Goal: Task Accomplishment & Management: Complete application form

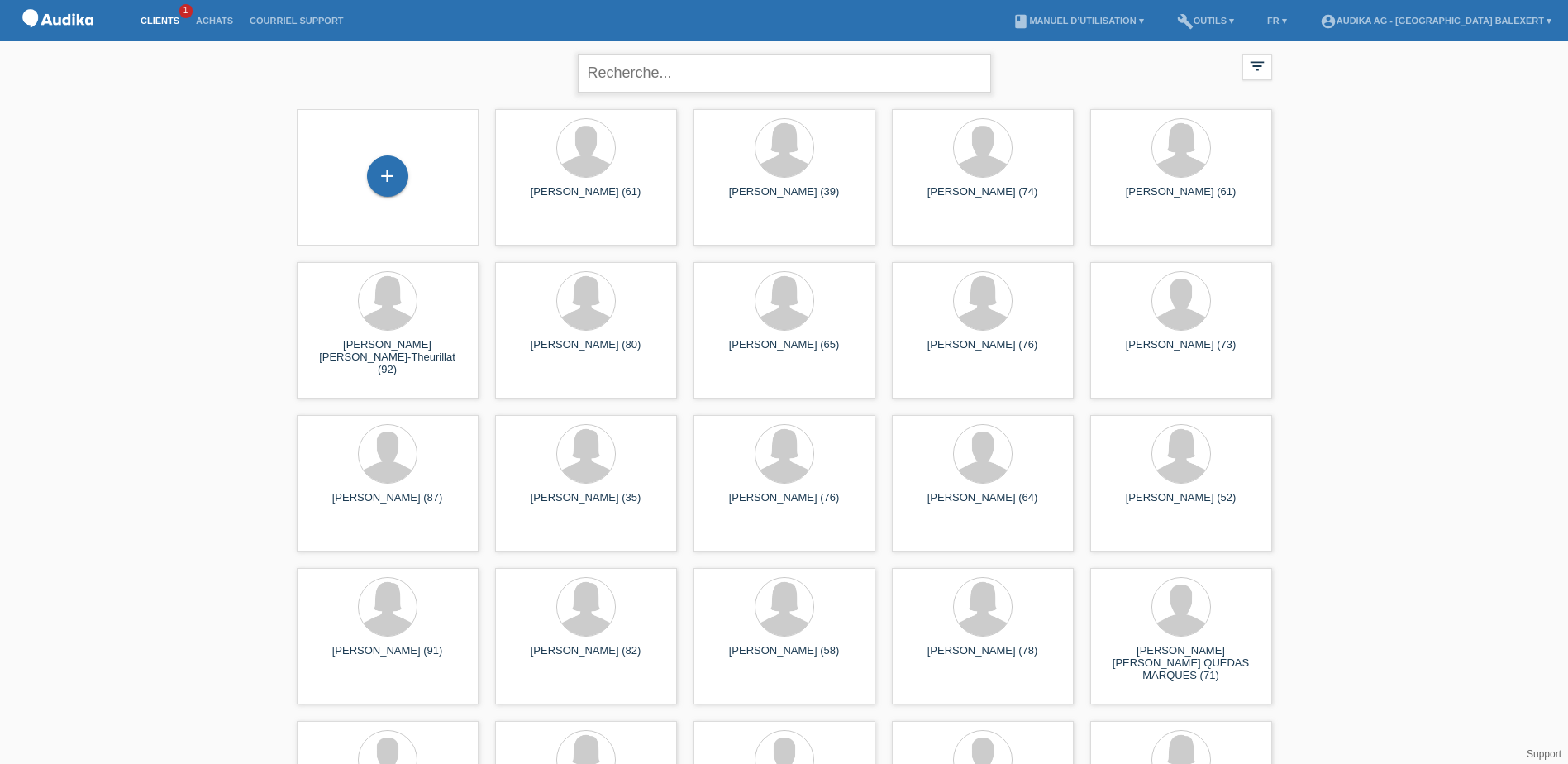
click at [594, 73] on input "text" at bounding box center [784, 73] width 413 height 39
type input "liridona"
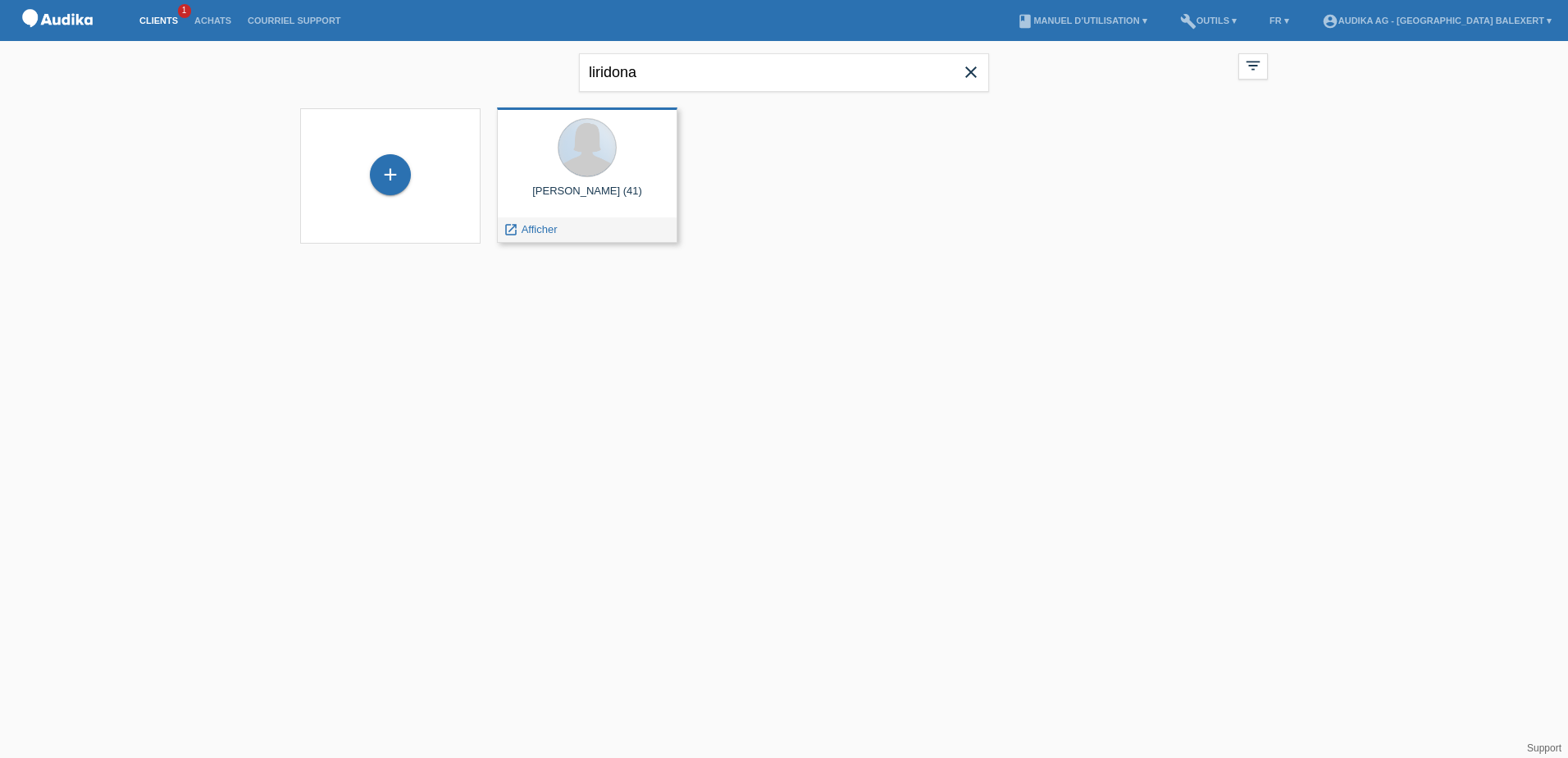
click at [576, 175] on div at bounding box center [587, 148] width 59 height 59
click at [533, 234] on span "Afficher" at bounding box center [539, 228] width 36 height 12
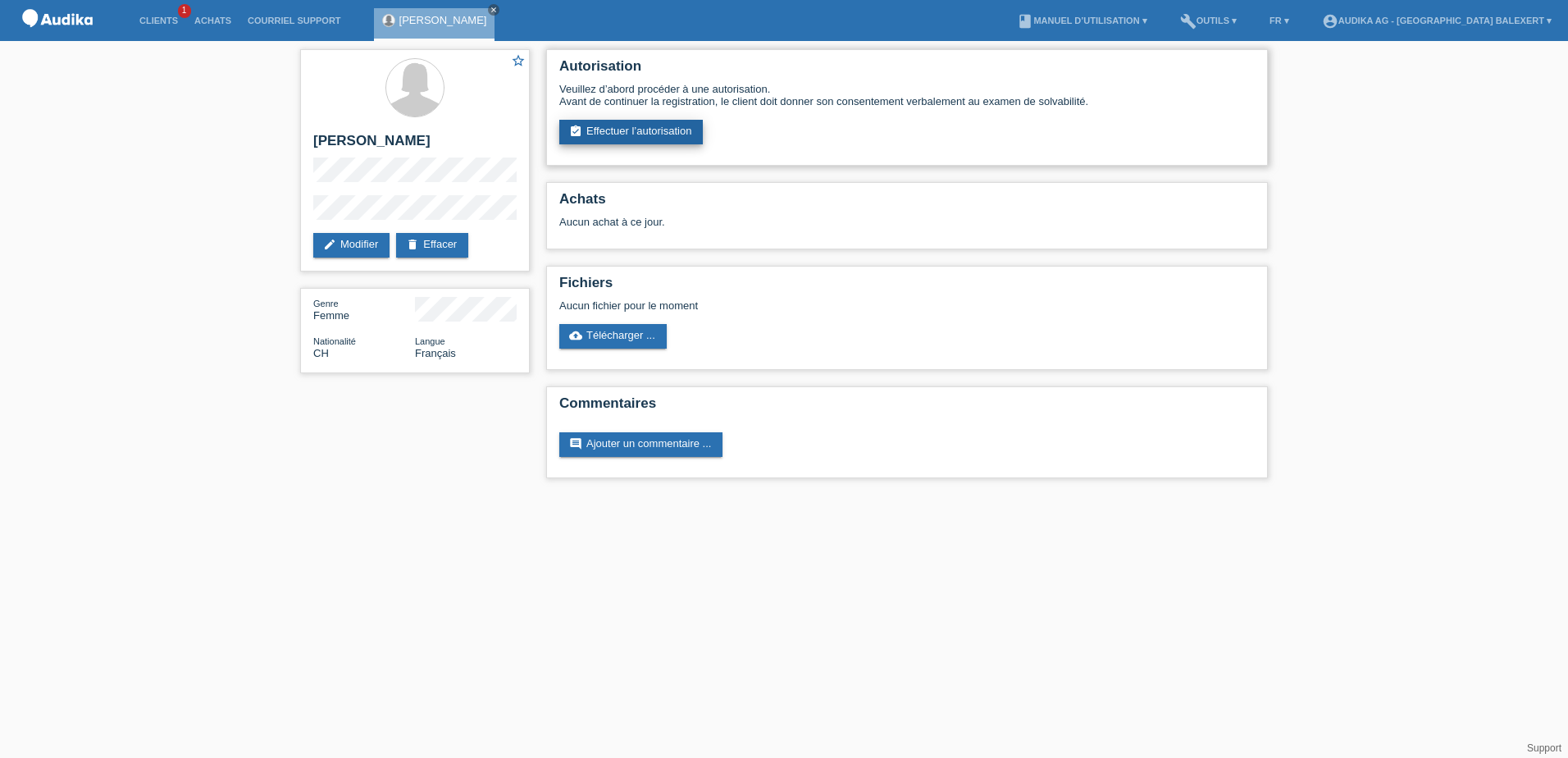
click at [657, 130] on link "assignment_turned_in Effectuer l’autorisation" at bounding box center [630, 132] width 144 height 25
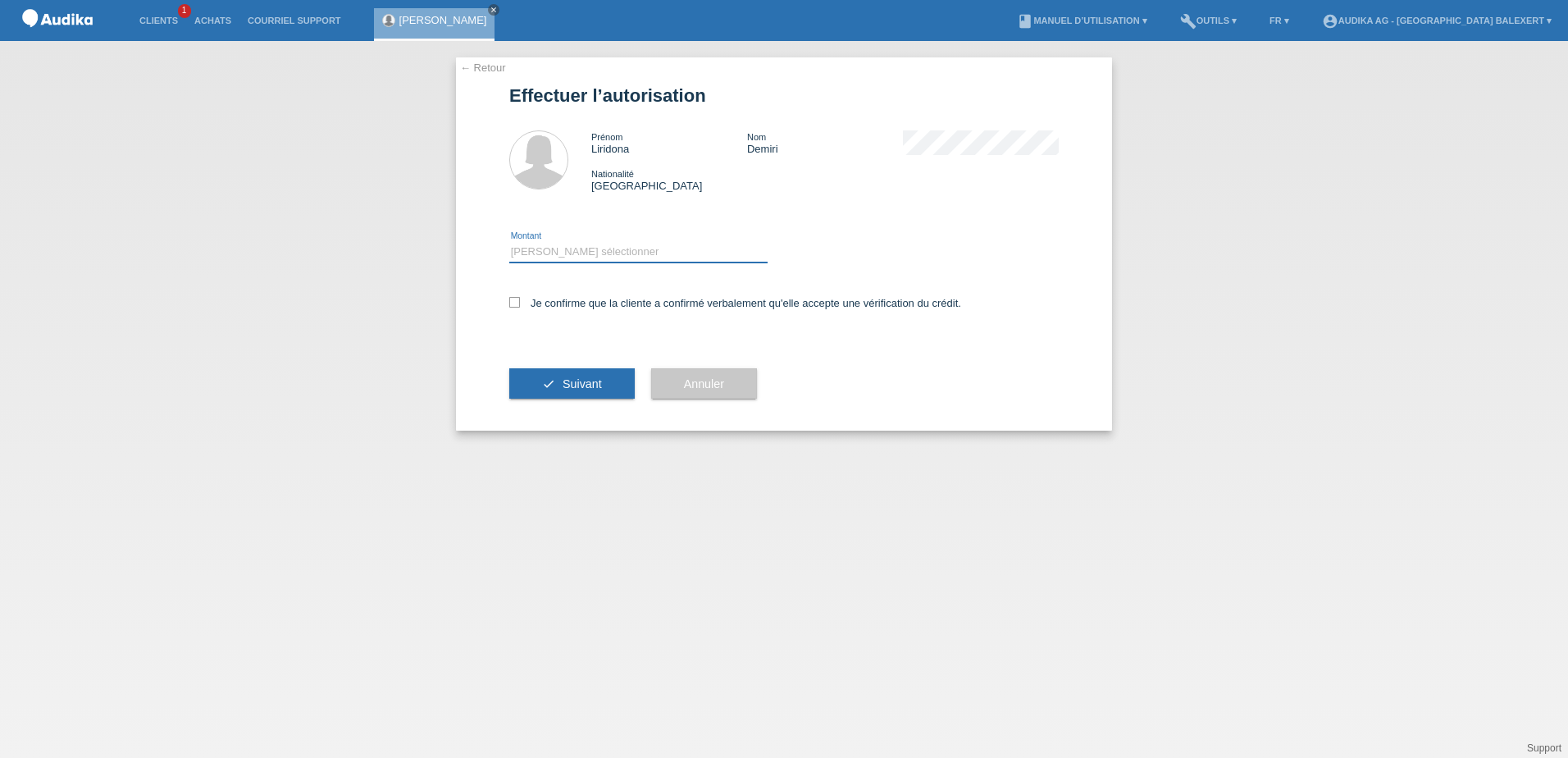
click at [531, 248] on select "Veuillez sélectionner CHF 1.00 - CHF 499.00 CHF 500.00 - CHF 1'999.00 CHF 2'000…" at bounding box center [639, 251] width 258 height 19
select select "3"
click at [510, 242] on select "Veuillez sélectionner CHF 1.00 - CHF 499.00 CHF 500.00 - CHF 1'999.00 CHF 2'000…" at bounding box center [639, 251] width 258 height 19
drag, startPoint x: 512, startPoint y: 302, endPoint x: 576, endPoint y: 377, distance: 98.6
click at [516, 304] on icon at bounding box center [515, 302] width 11 height 11
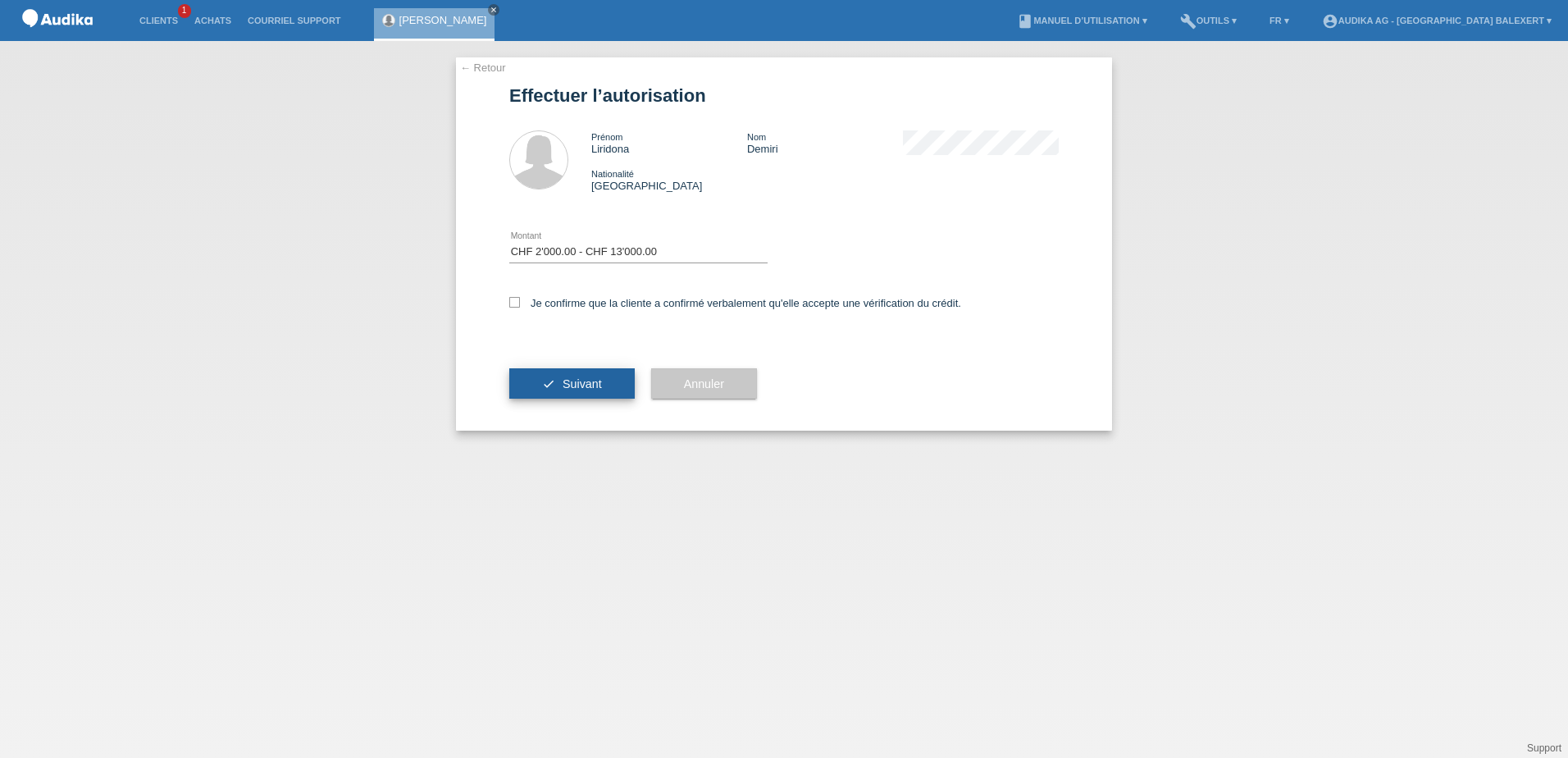
click at [516, 304] on input "Je confirme que la cliente a confirmé verbalement qu'elle accepte une vérificat…" at bounding box center [515, 302] width 11 height 11
checkbox input "true"
click at [577, 381] on span "Suivant" at bounding box center [582, 384] width 39 height 13
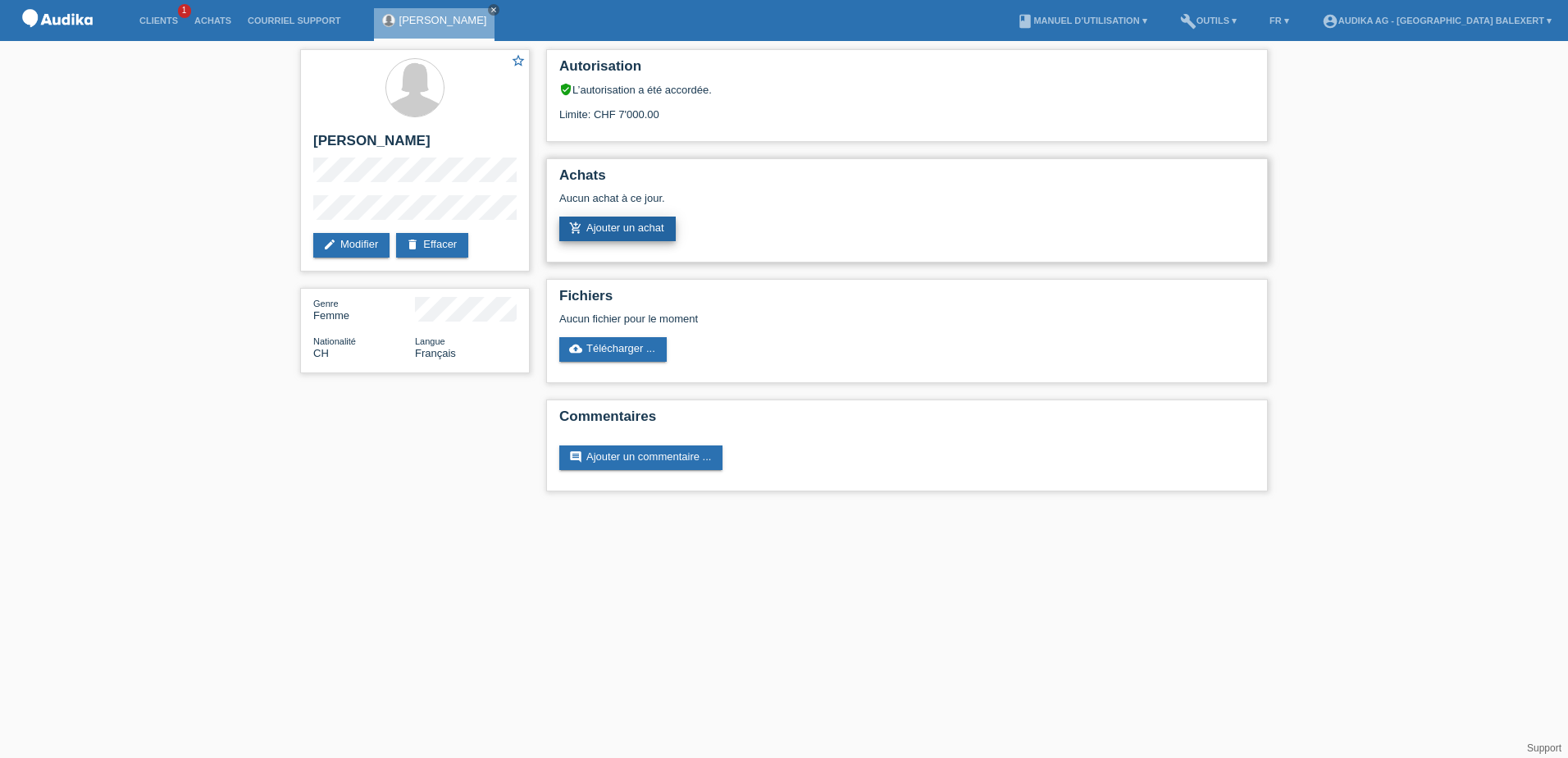
click at [631, 228] on link "add_shopping_cart Ajouter un achat" at bounding box center [617, 228] width 116 height 25
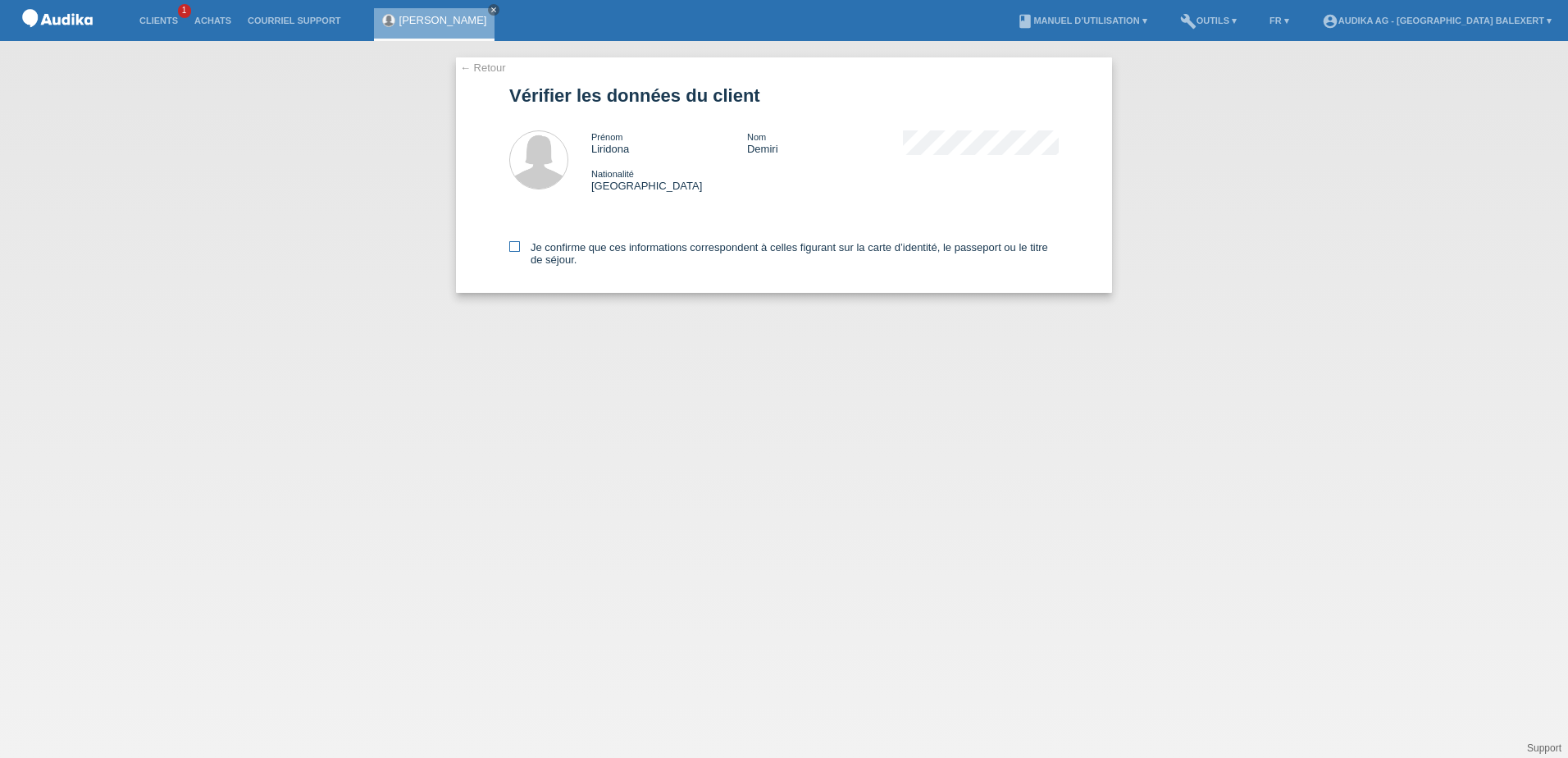
click at [513, 245] on icon at bounding box center [515, 247] width 11 height 11
click at [513, 245] on input "Je confirme que ces informations correspondent à celles figurant sur la carte d…" at bounding box center [515, 247] width 11 height 11
checkbox input "true"
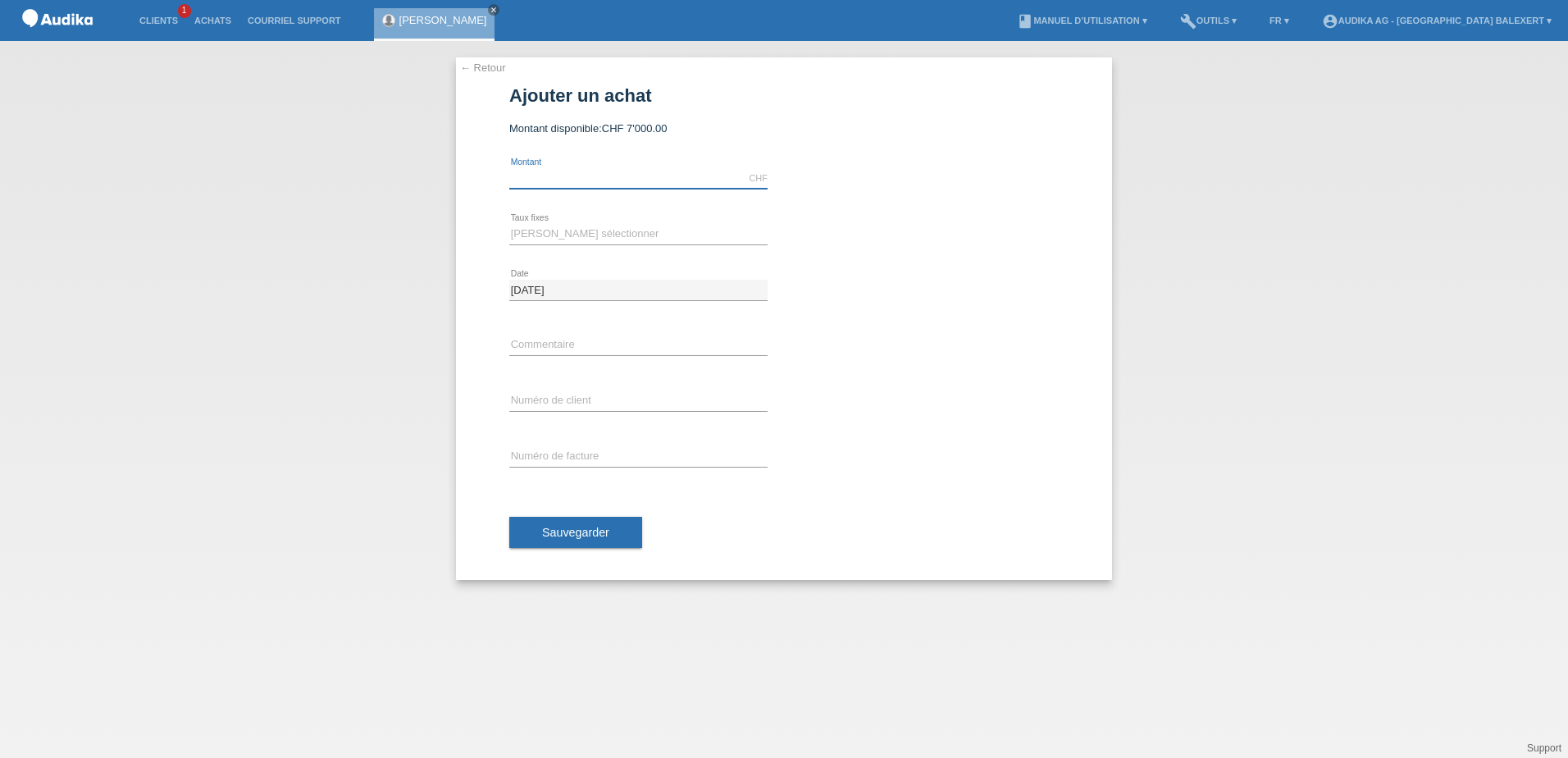
click at [531, 182] on input "text" at bounding box center [639, 178] width 258 height 20
type input "4484.00"
click at [539, 231] on select "Veuillez sélectionner 12 versements 24 versements" at bounding box center [639, 233] width 258 height 19
select select "178"
click at [510, 224] on select "Veuillez sélectionner 12 versements 24 versements" at bounding box center [639, 233] width 258 height 19
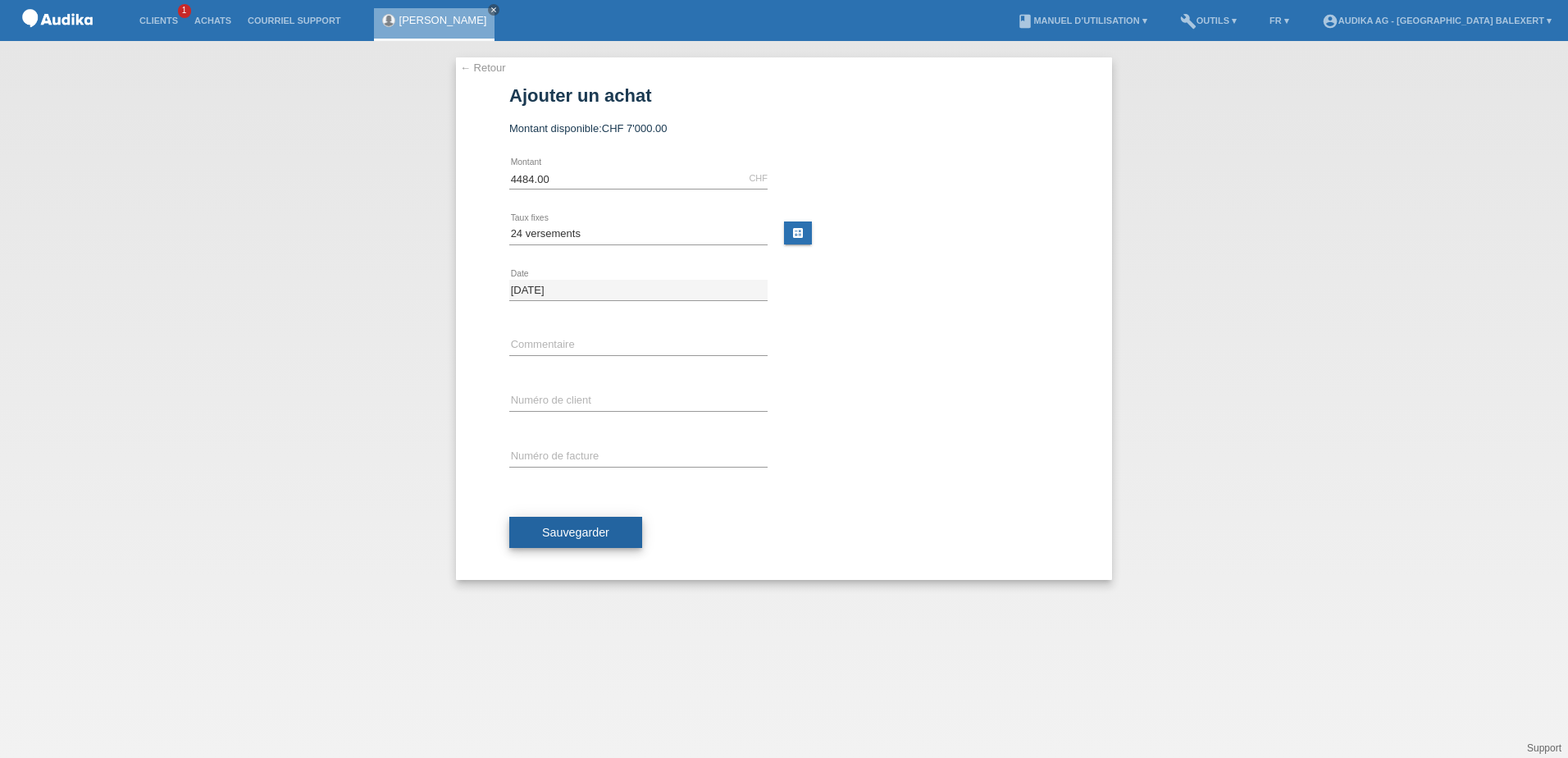
click at [548, 533] on span "Sauvegarder" at bounding box center [575, 532] width 67 height 13
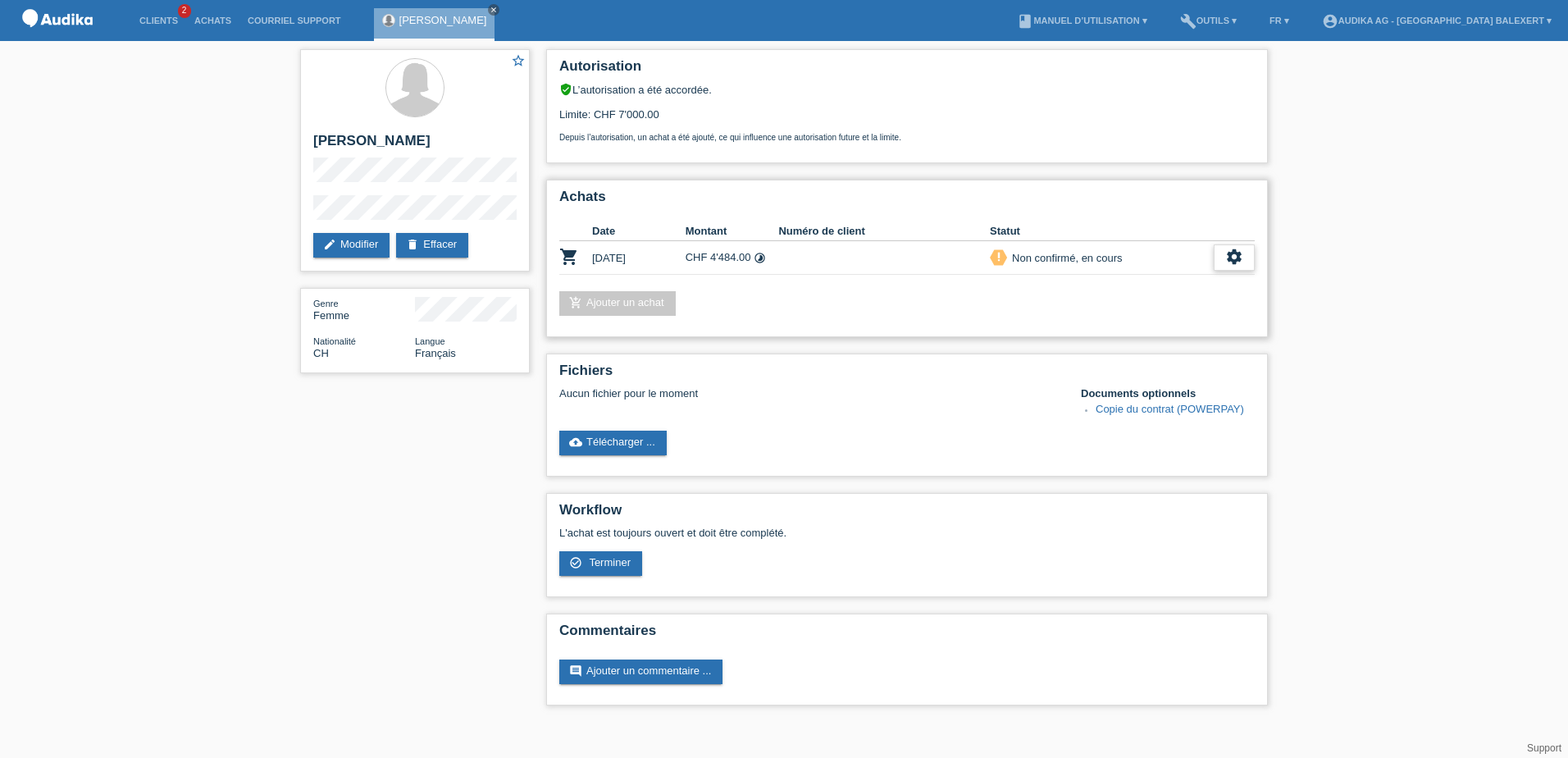
click at [1235, 256] on icon "settings" at bounding box center [1234, 257] width 18 height 18
click at [1234, 256] on icon "settings" at bounding box center [1234, 257] width 18 height 18
click at [1115, 335] on span "Terminer" at bounding box center [1119, 332] width 47 height 19
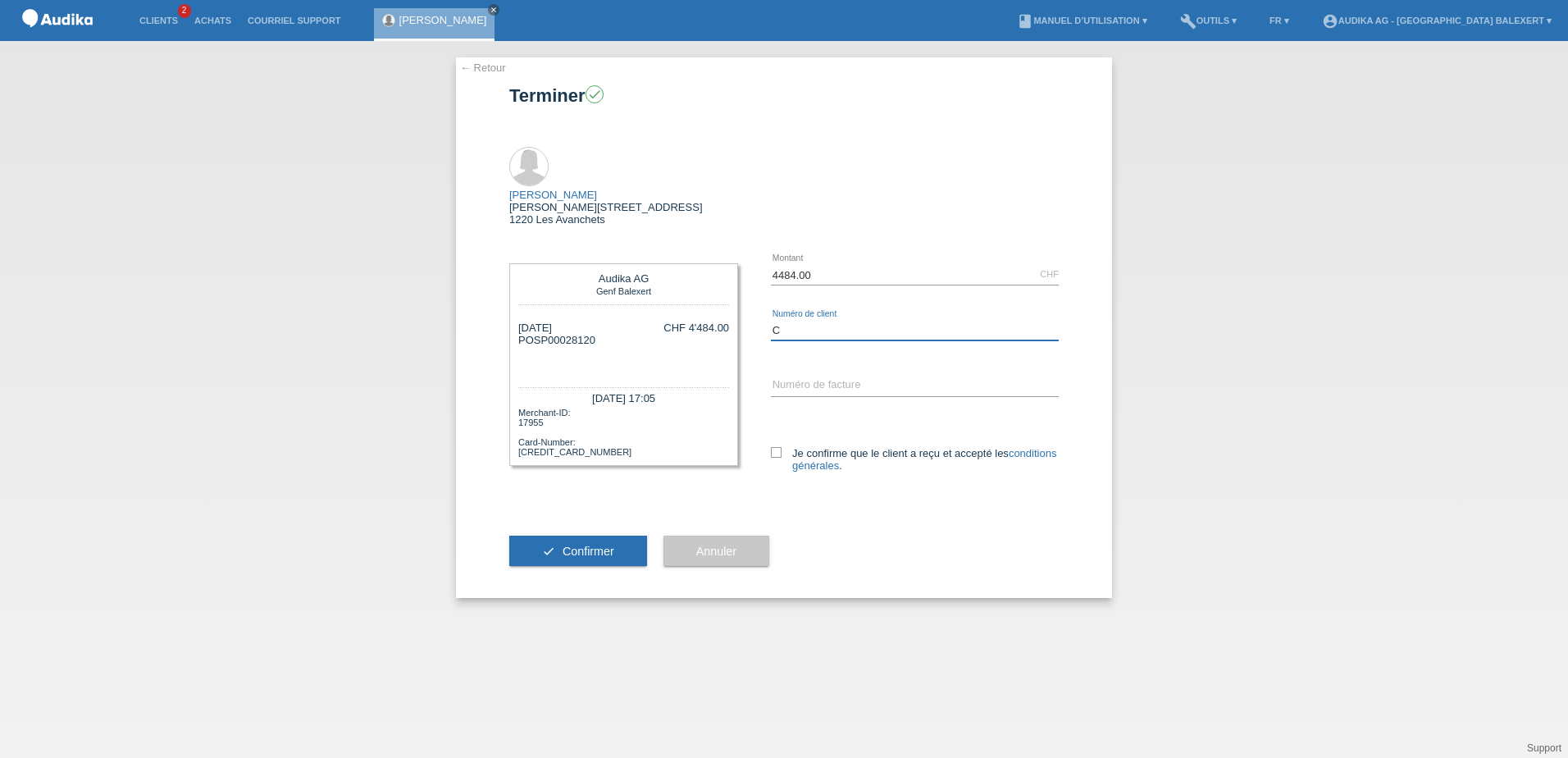
click at [833, 320] on input "C" at bounding box center [915, 330] width 288 height 20
type input "C14768458"
click at [794, 376] on input "SOI" at bounding box center [915, 386] width 288 height 20
drag, startPoint x: 535, startPoint y: 305, endPoint x: 595, endPoint y: 301, distance: 60.1
click at [595, 322] on div "29.09.2025 POSP00028120 C14768458 SOI" at bounding box center [556, 346] width 77 height 49
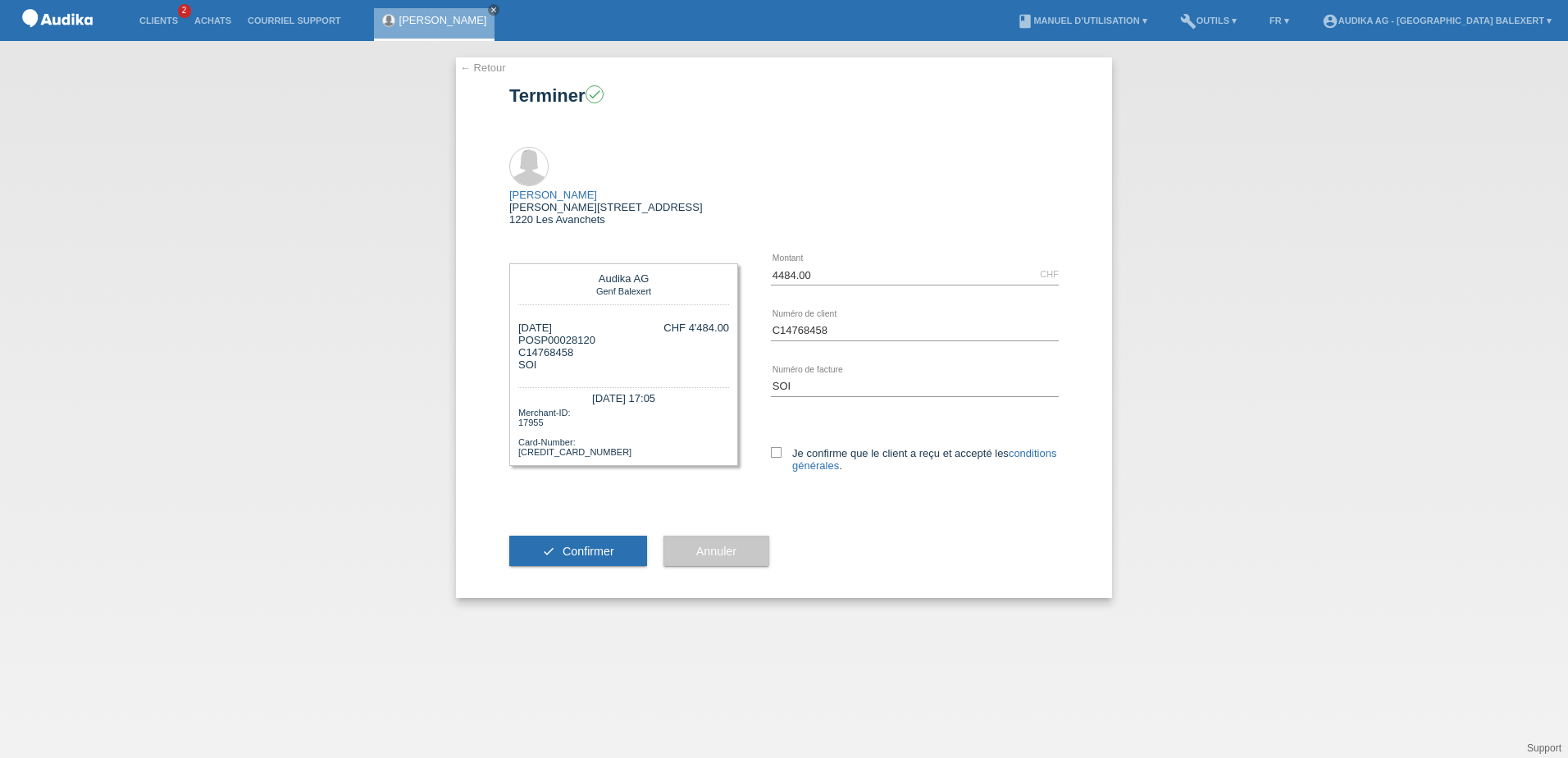
copy div "SP00028120"
paste input "000356438"
type input "SOI000356438"
drag, startPoint x: 782, startPoint y: 414, endPoint x: 787, endPoint y: 446, distance: 32.4
click at [781, 447] on icon at bounding box center [776, 453] width 11 height 11
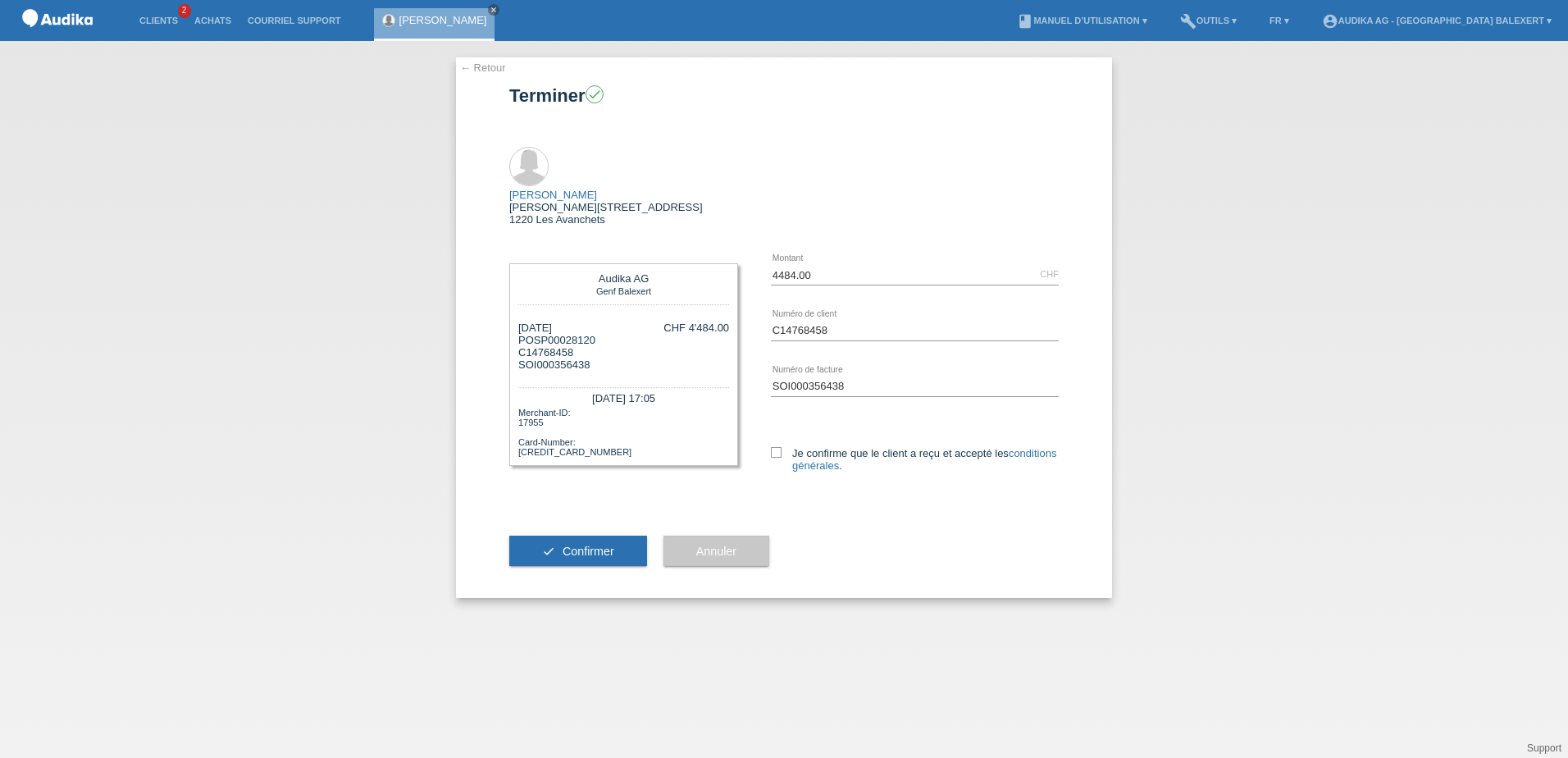
click at [781, 447] on input "Je confirme que le client a reçu et accepté les conditions générales ." at bounding box center [776, 453] width 11 height 11
checkbox input "true"
click at [592, 544] on span "Confirmer" at bounding box center [588, 551] width 51 height 13
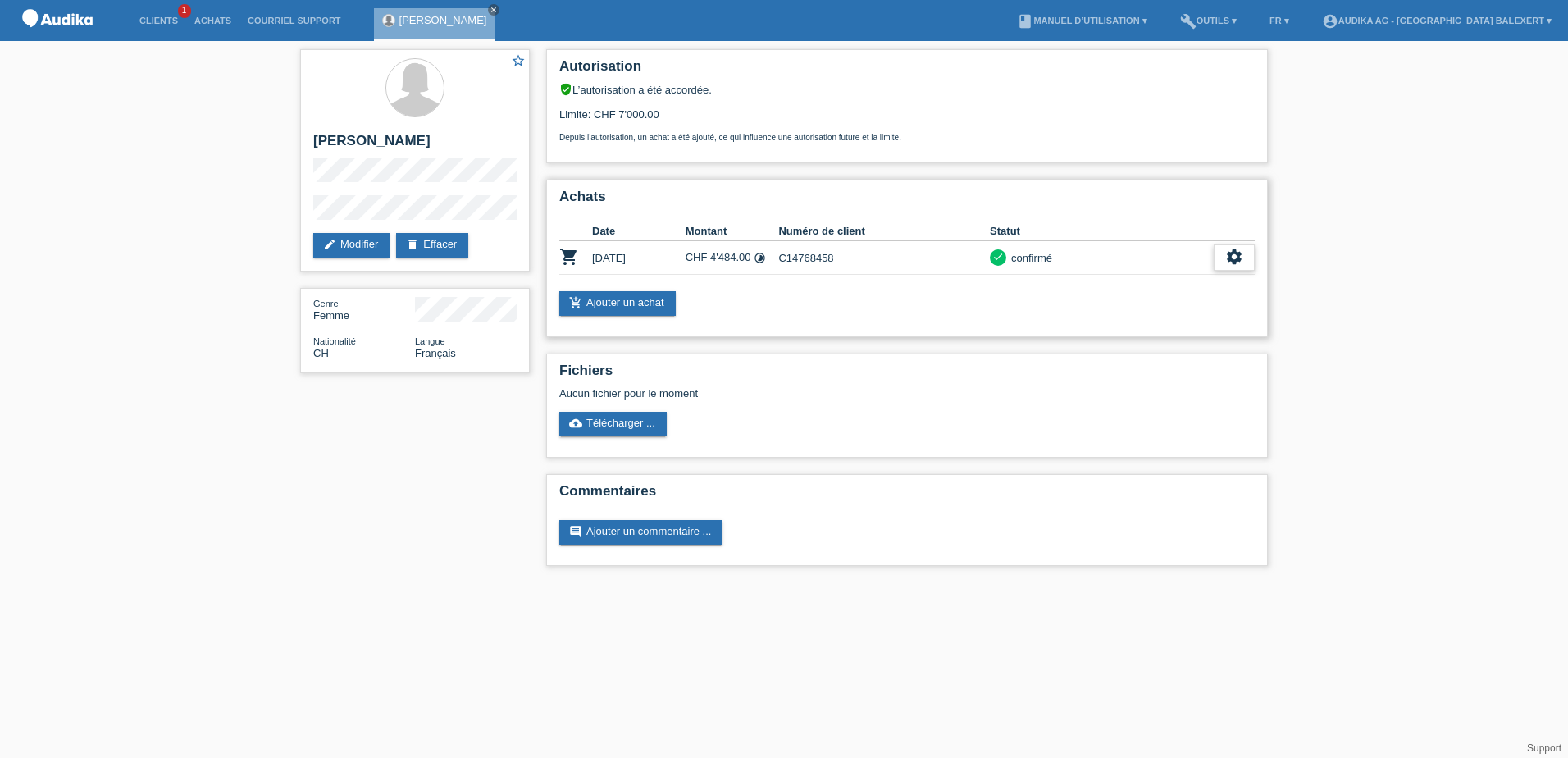
click at [1230, 258] on icon "settings" at bounding box center [1234, 257] width 18 height 18
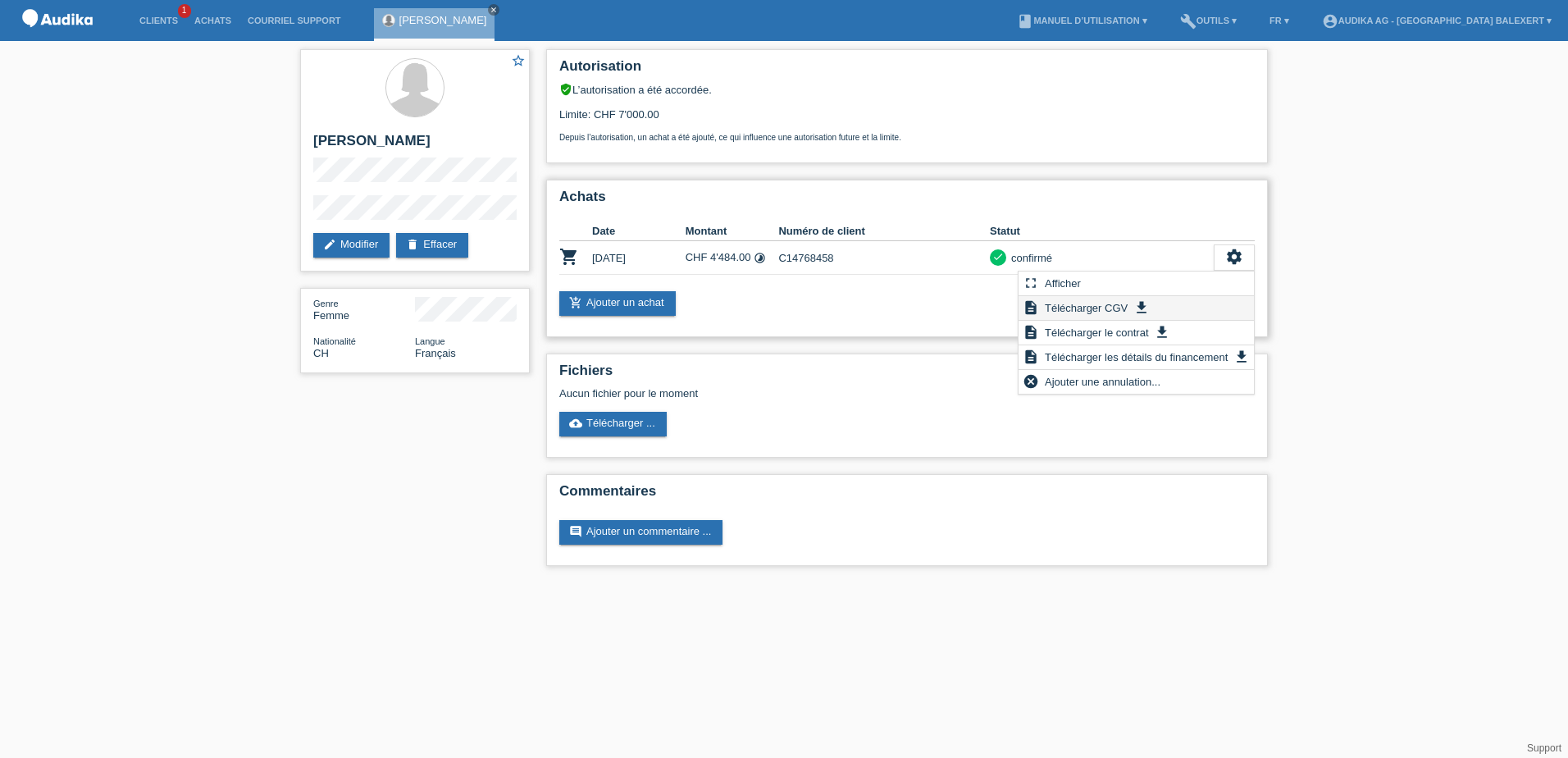
click at [1080, 310] on span "Télécharger CGV" at bounding box center [1086, 307] width 88 height 19
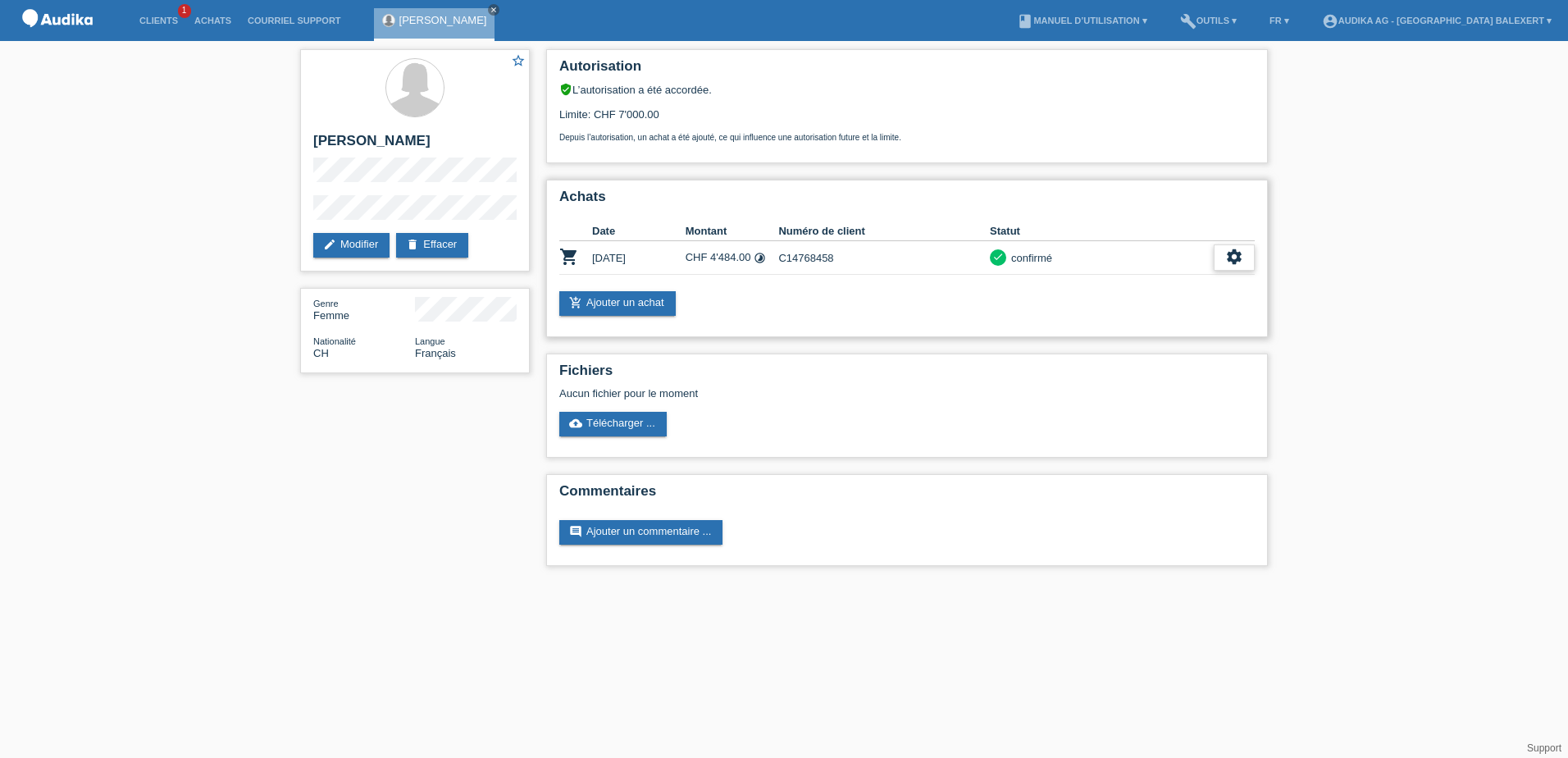
click at [1226, 261] on icon "settings" at bounding box center [1234, 257] width 18 height 18
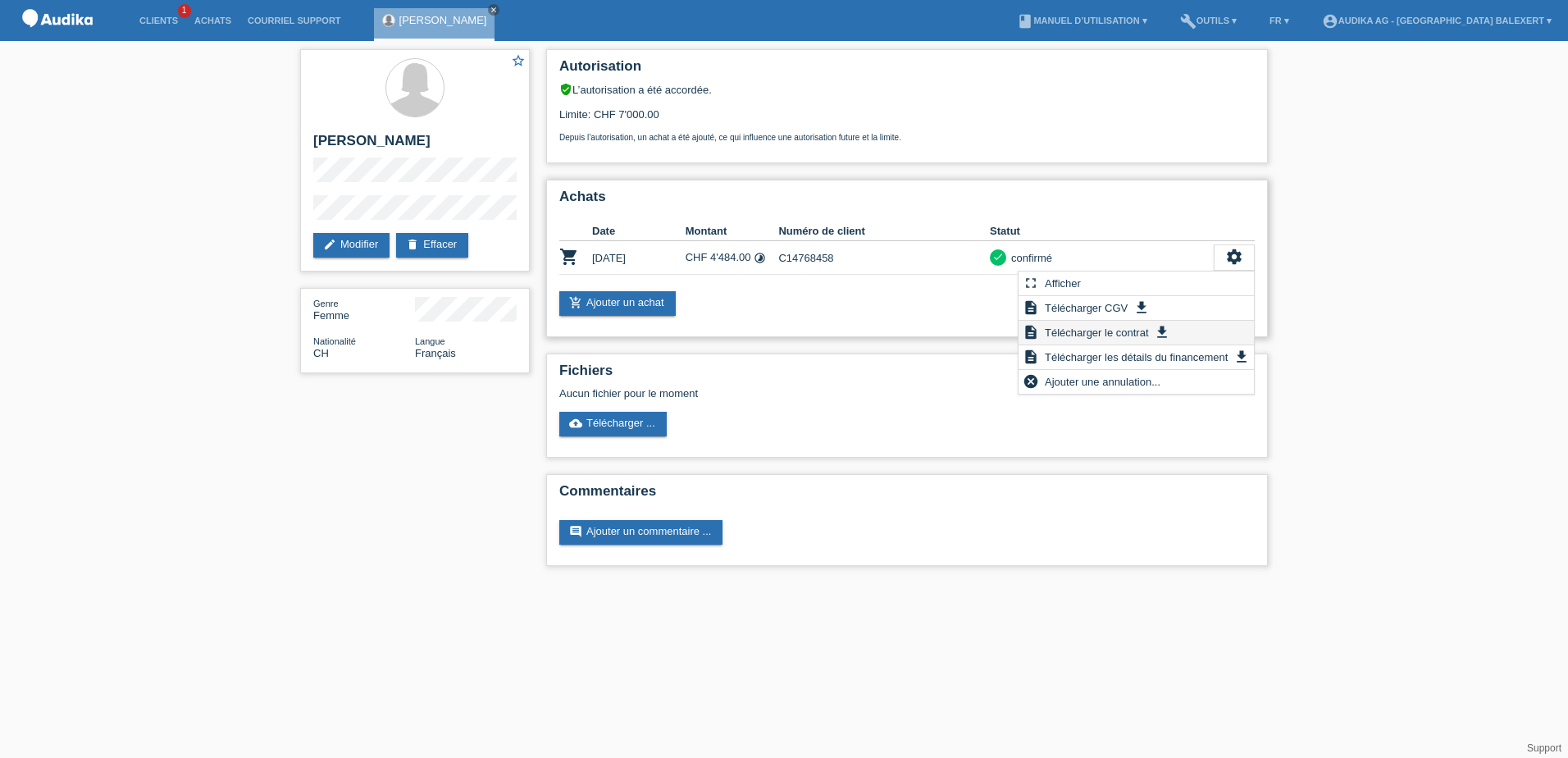
click at [1132, 333] on span "Télécharger le contrat" at bounding box center [1096, 332] width 108 height 19
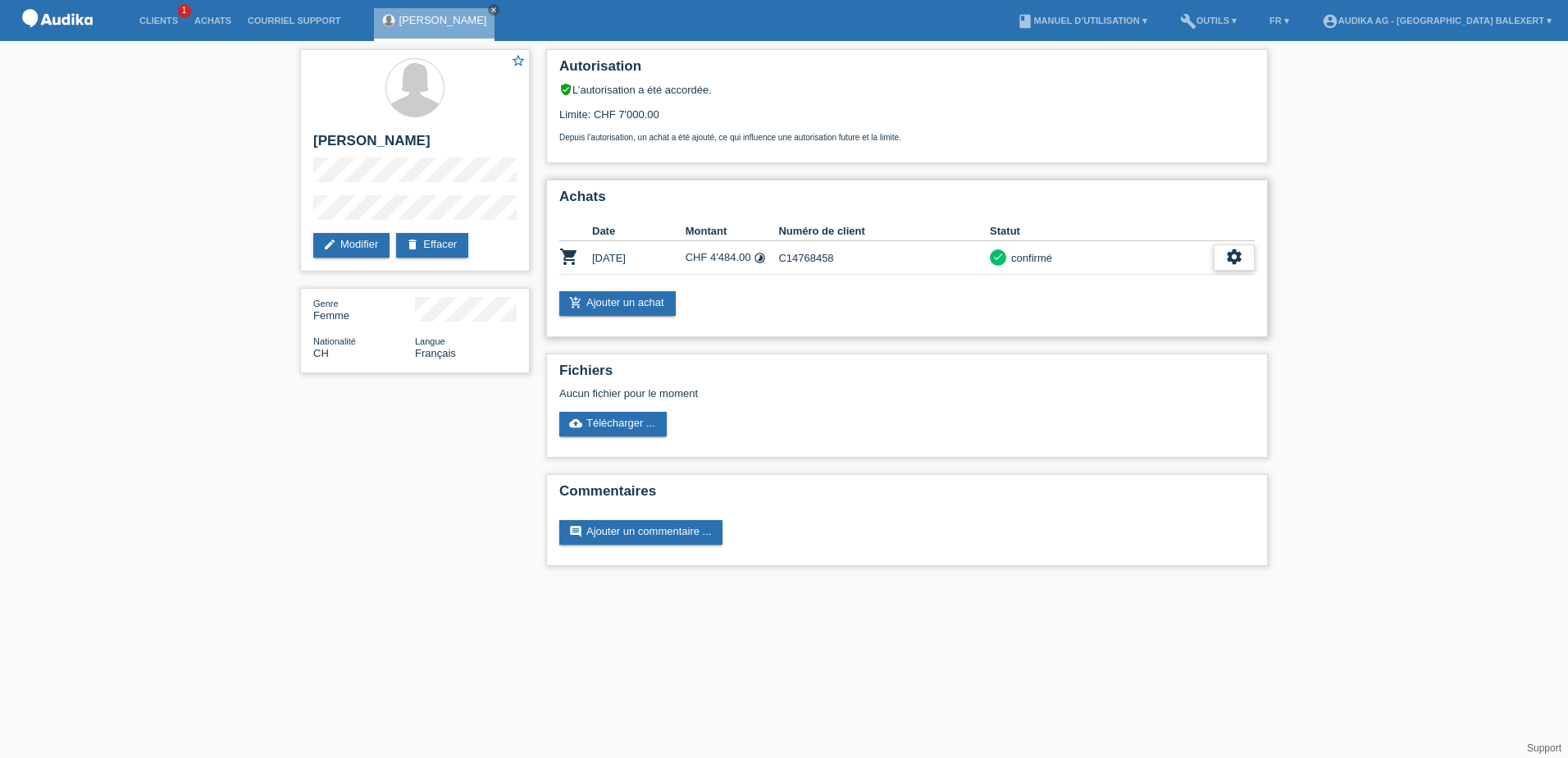
click at [1239, 257] on icon "settings" at bounding box center [1234, 257] width 18 height 18
click at [1115, 355] on div "Fichiers Aucun fichier pour le moment cloud_upload Télécharger ..." at bounding box center [906, 406] width 721 height 104
click at [1221, 261] on div "settings" at bounding box center [1234, 258] width 41 height 27
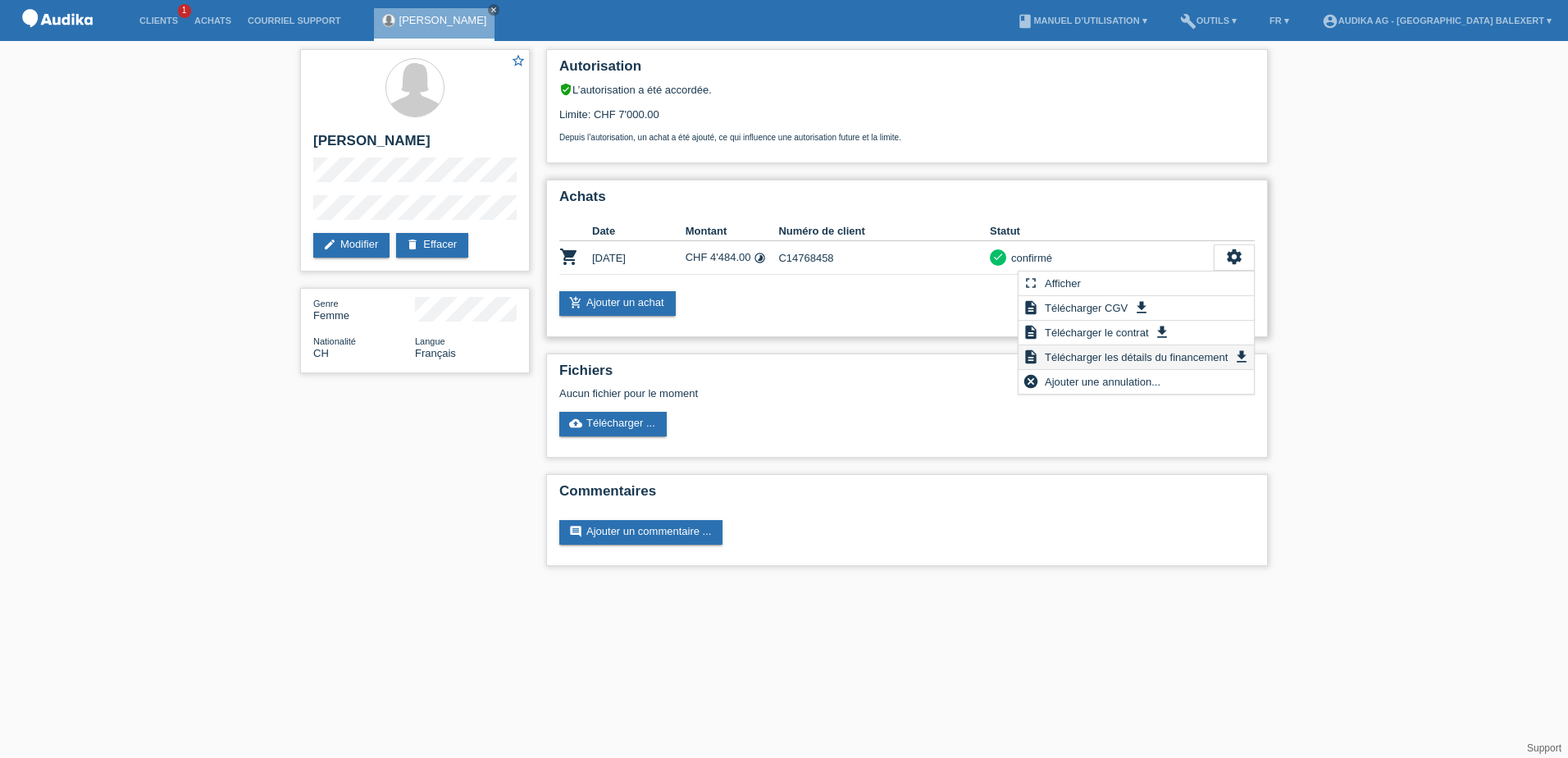
click at [1131, 361] on span "Télécharger les détails du financement" at bounding box center [1135, 356] width 188 height 19
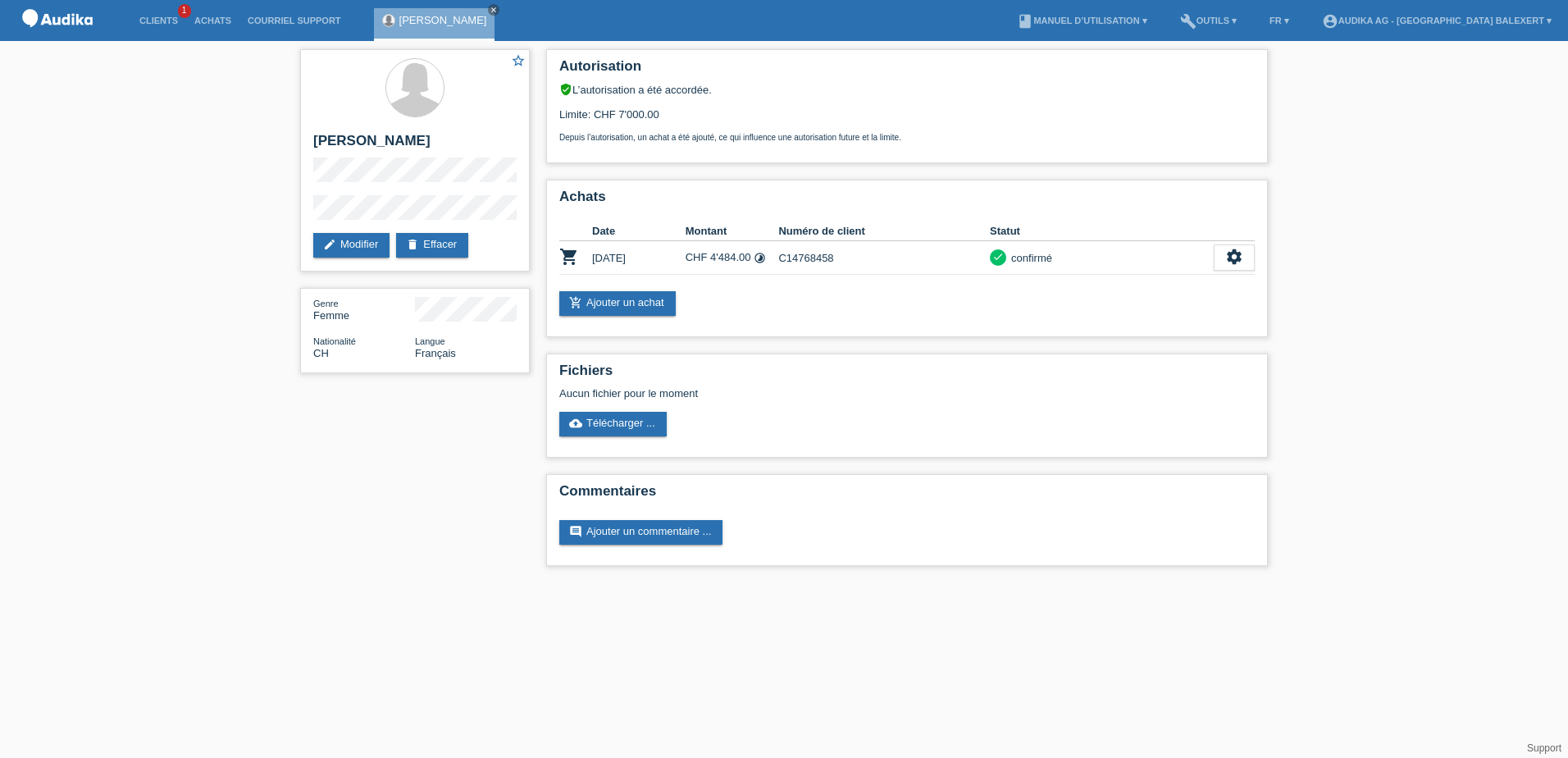
click at [185, 521] on div "star_border [PERSON_NAME] edit Modifier delete Effacer Genre Femme Nationalité …" at bounding box center [784, 312] width 1568 height 541
click at [1236, 256] on icon "settings" at bounding box center [1234, 257] width 18 height 18
click at [1245, 250] on div "settings" at bounding box center [1234, 258] width 41 height 27
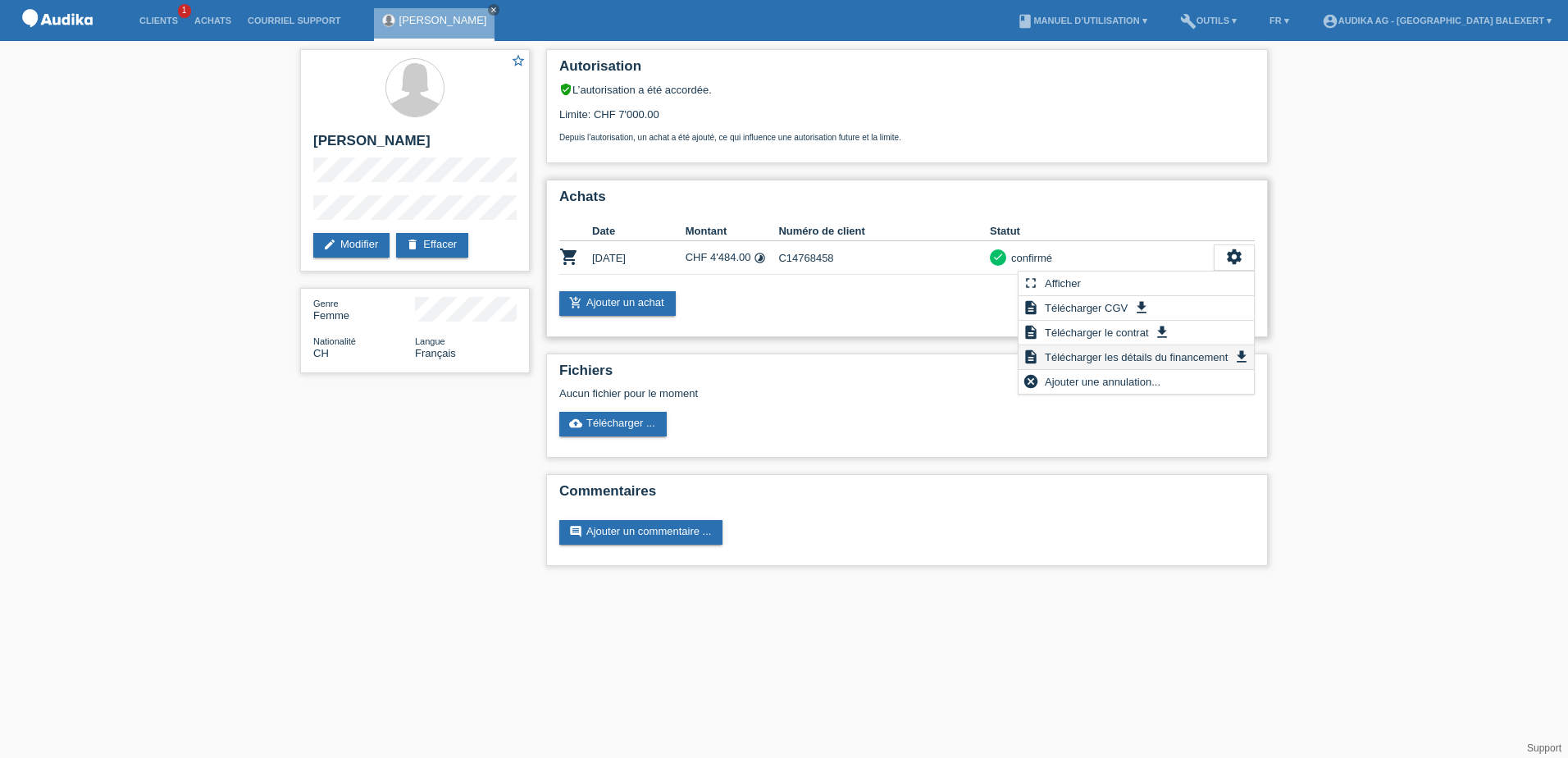
click at [1121, 357] on span "Télécharger les détails du financement" at bounding box center [1135, 356] width 188 height 19
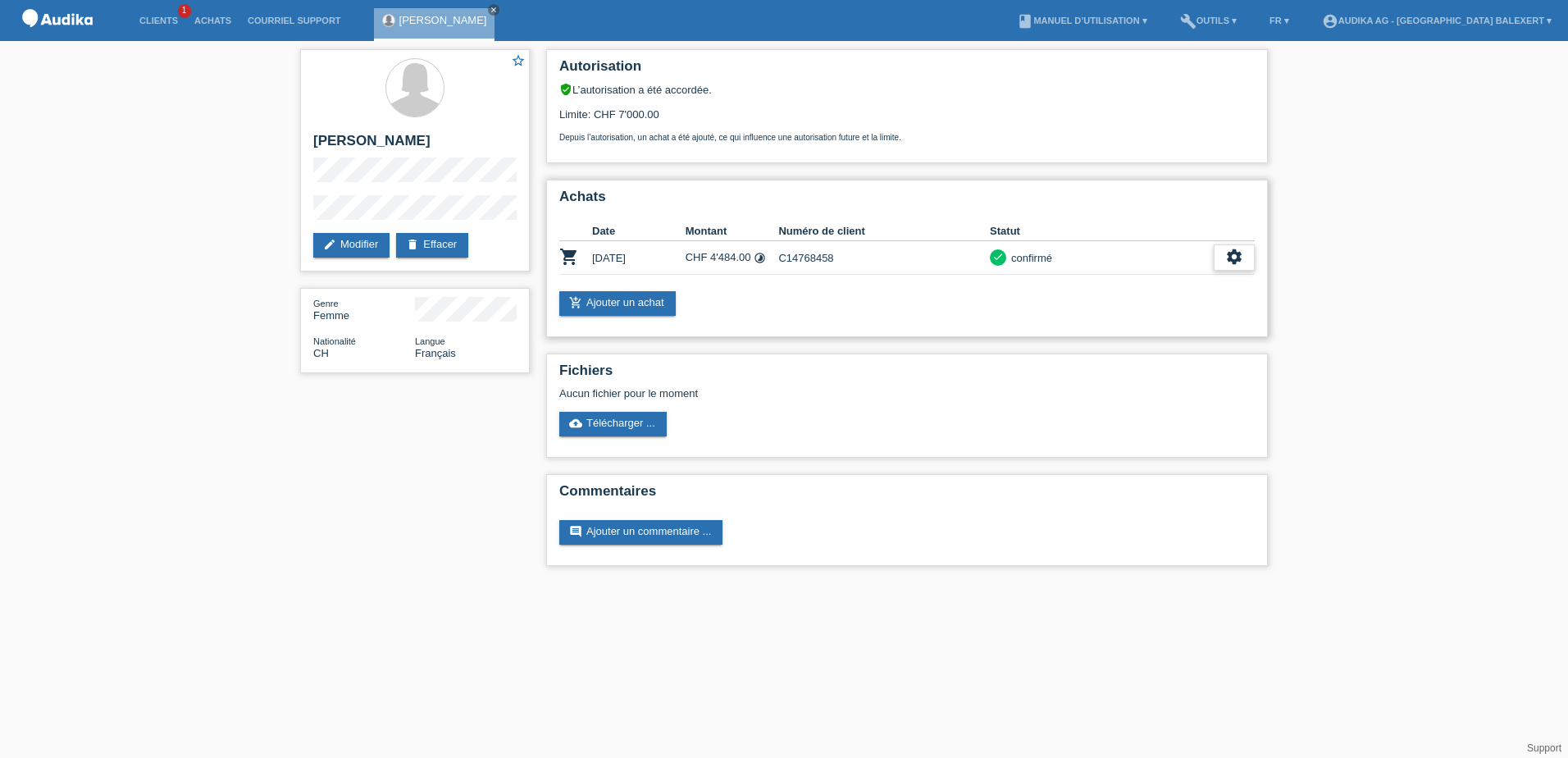
click at [1240, 254] on icon "settings" at bounding box center [1234, 257] width 18 height 18
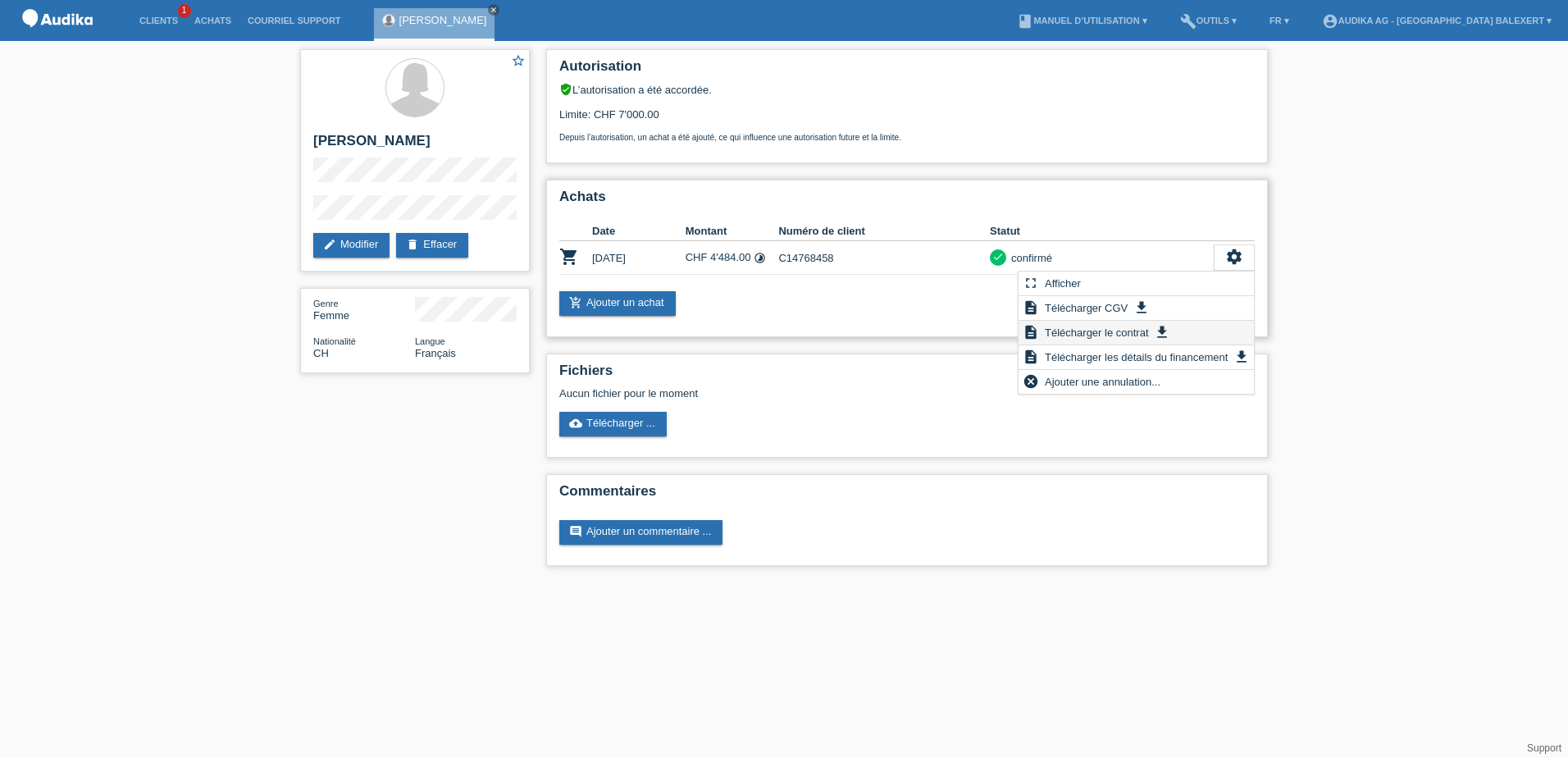
click at [1115, 333] on span "Télécharger le contrat" at bounding box center [1096, 332] width 108 height 19
